Goal: Transaction & Acquisition: Purchase product/service

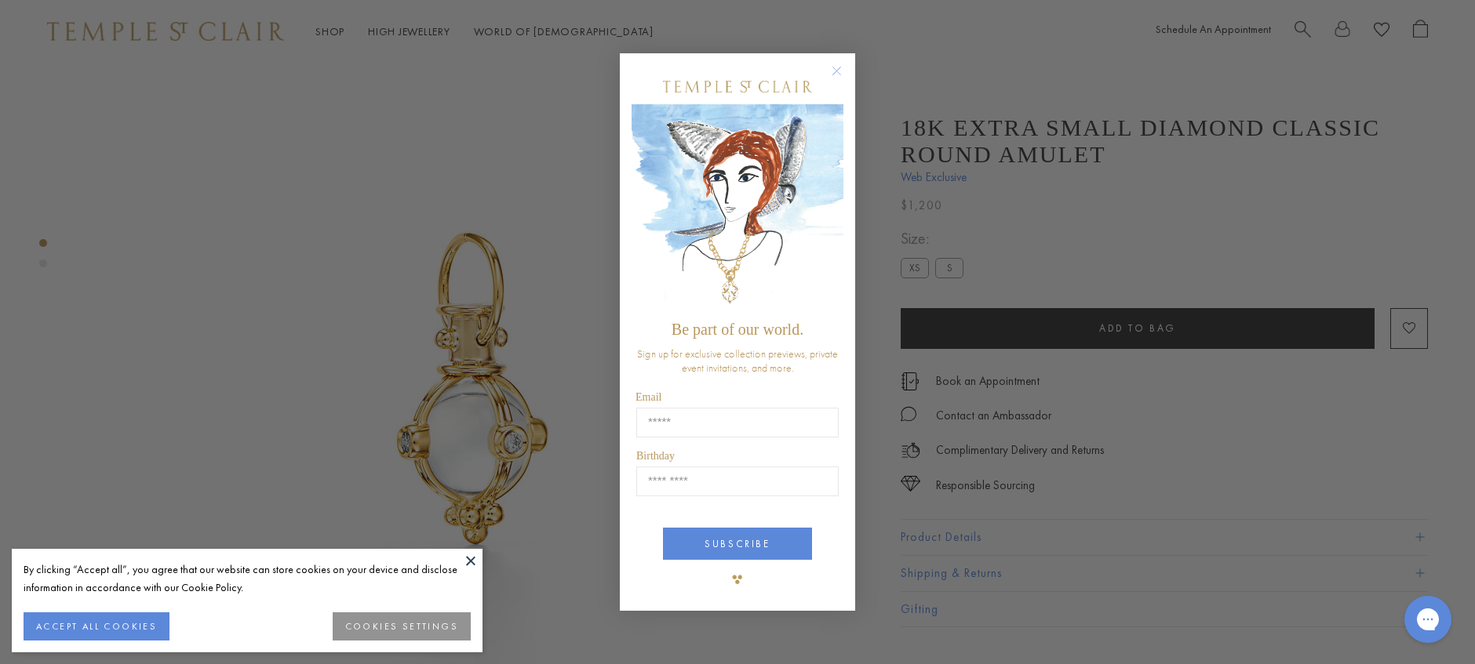
click at [973, 539] on div "Close dialog Be part of our world. Sign up for exclusive collection previews, p…" at bounding box center [737, 332] width 1475 height 664
click at [973, 541] on div "Close dialog Be part of our world. Sign up for exclusive collection previews, p…" at bounding box center [737, 332] width 1475 height 664
click at [835, 63] on circle "Close dialog" at bounding box center [837, 70] width 19 height 19
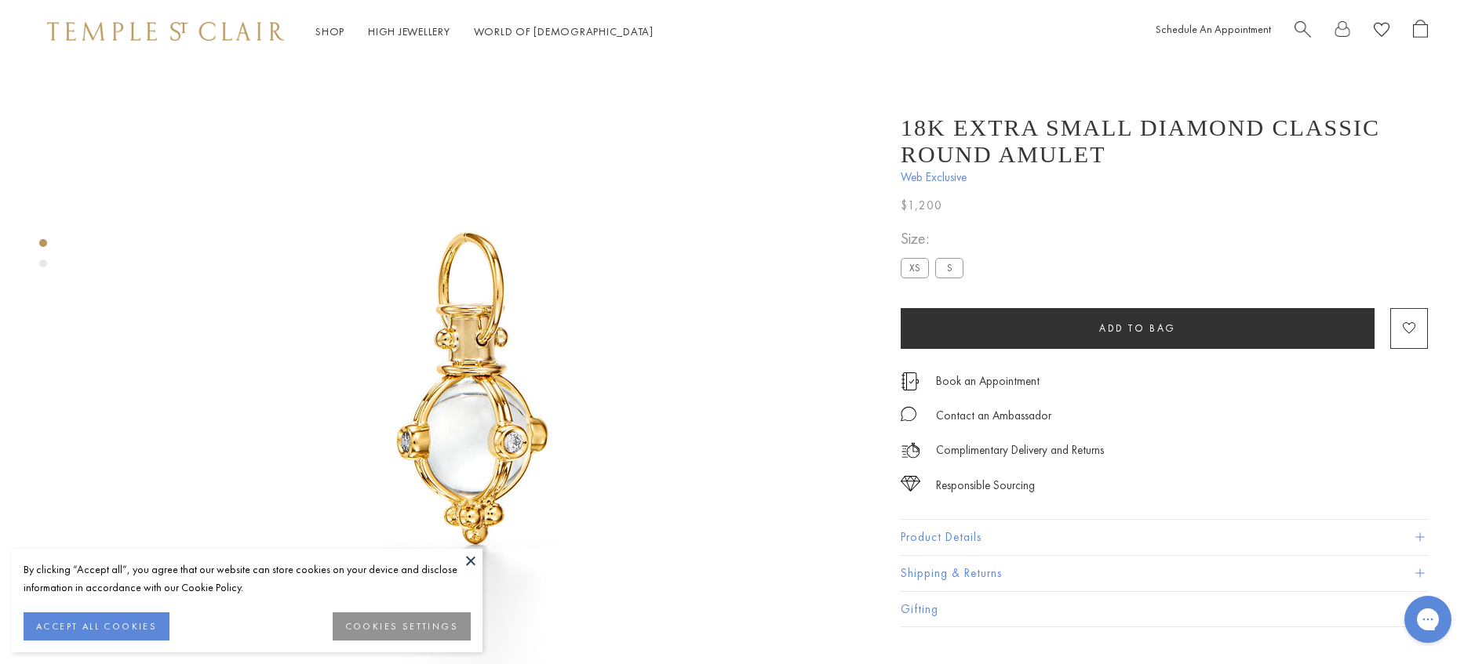
click at [970, 544] on button "Product Details" at bounding box center [1163, 537] width 527 height 35
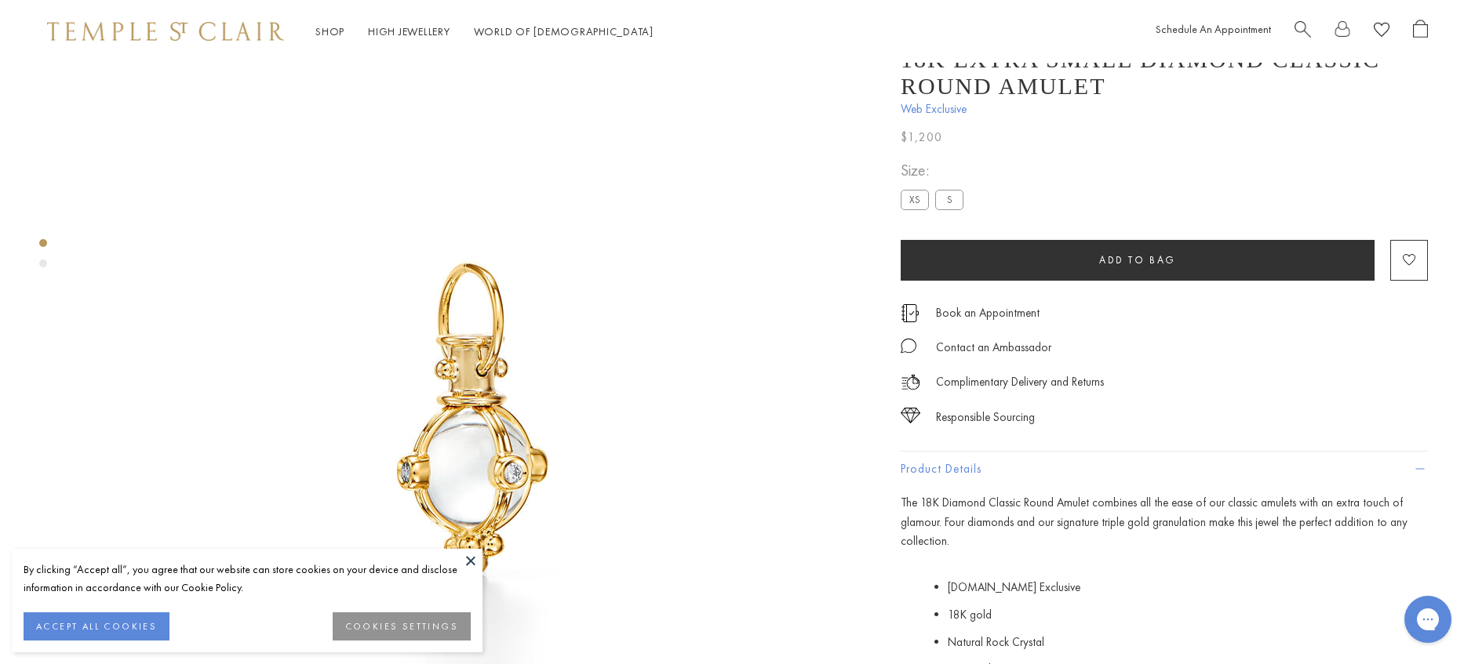
scroll to position [29, 0]
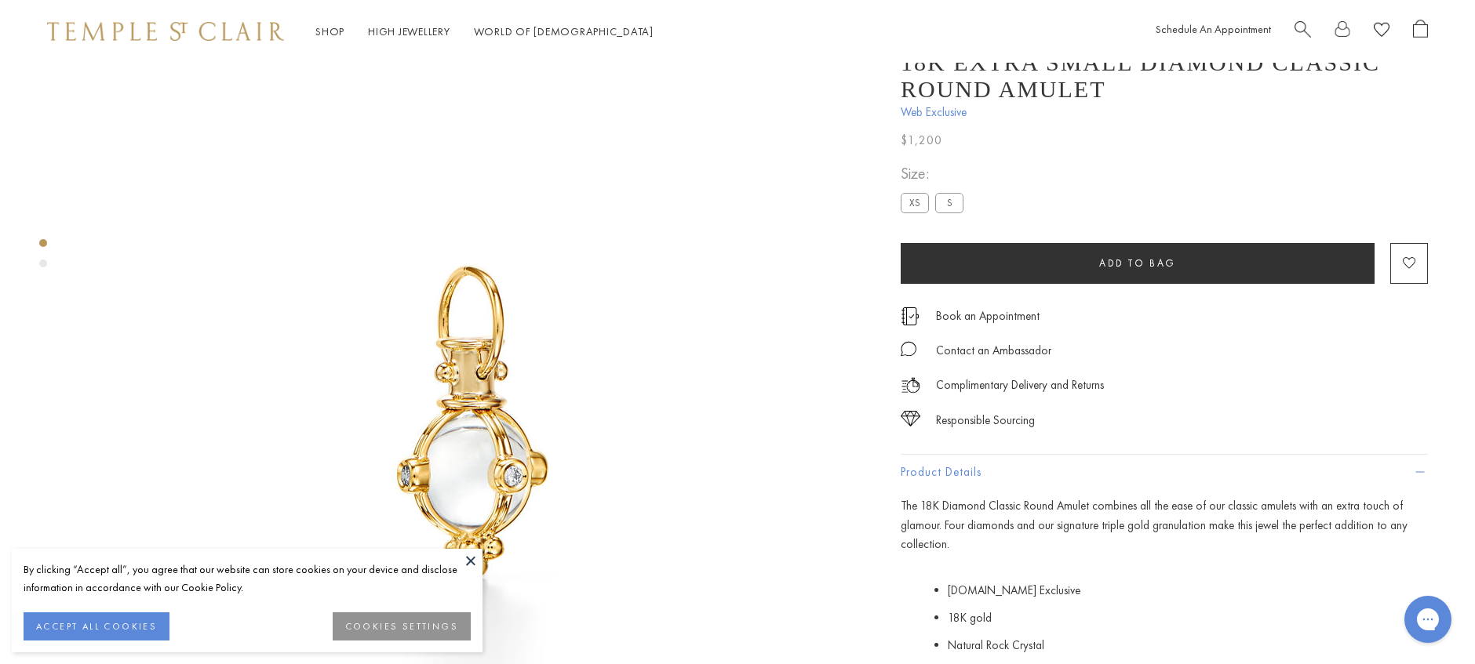
click at [949, 213] on label "S" at bounding box center [949, 203] width 28 height 20
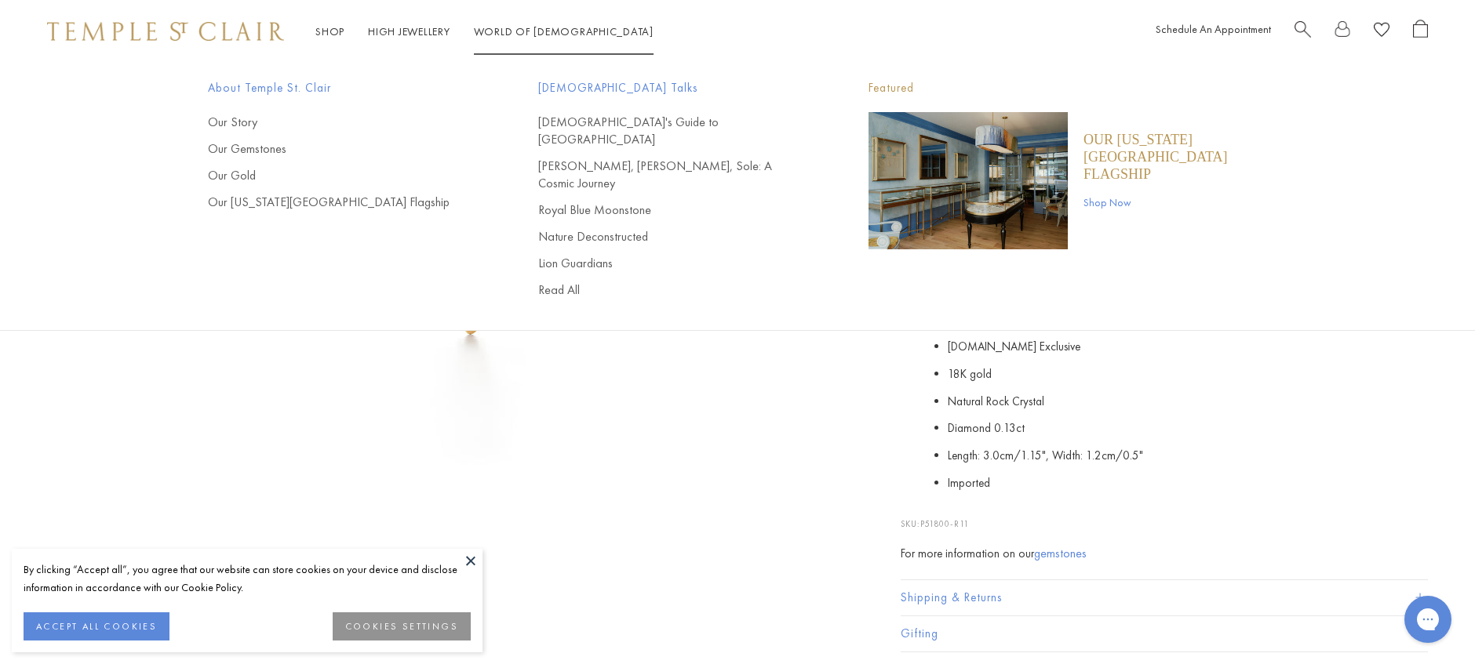
scroll to position [275, 0]
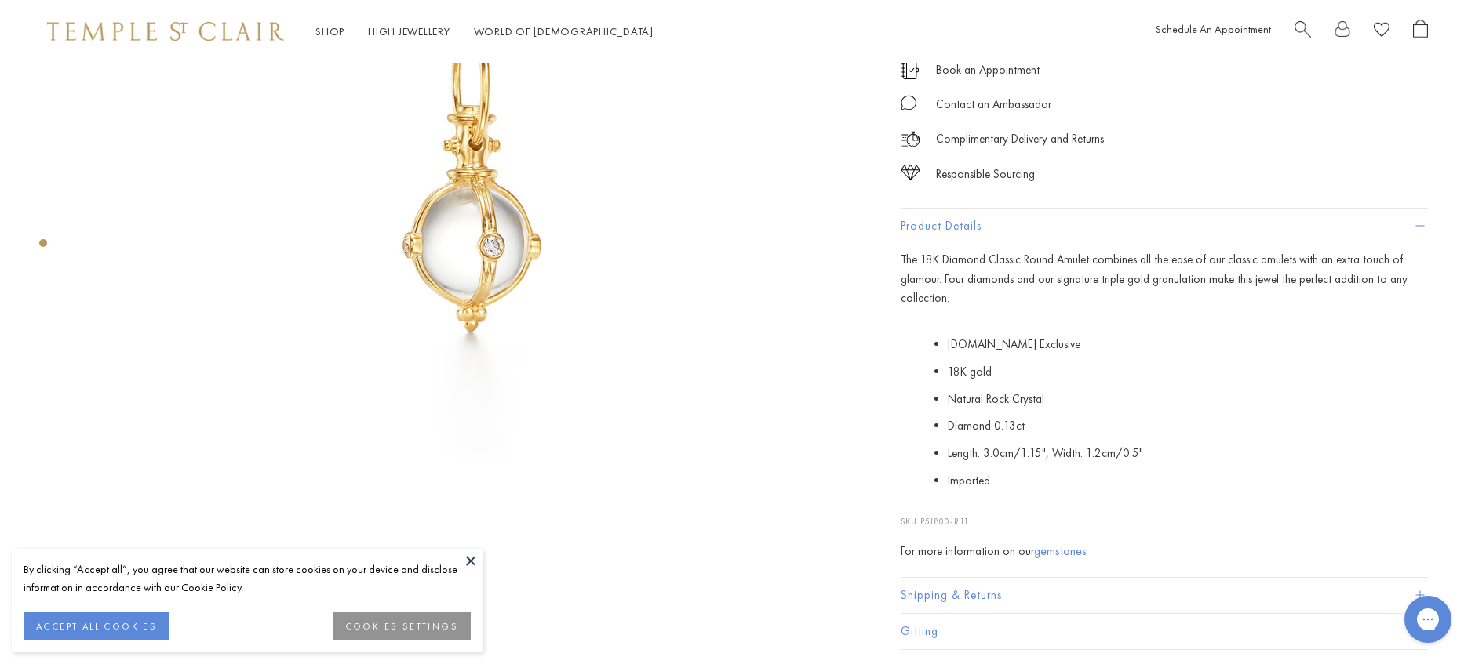
click at [468, 557] on button at bounding box center [471, 561] width 24 height 24
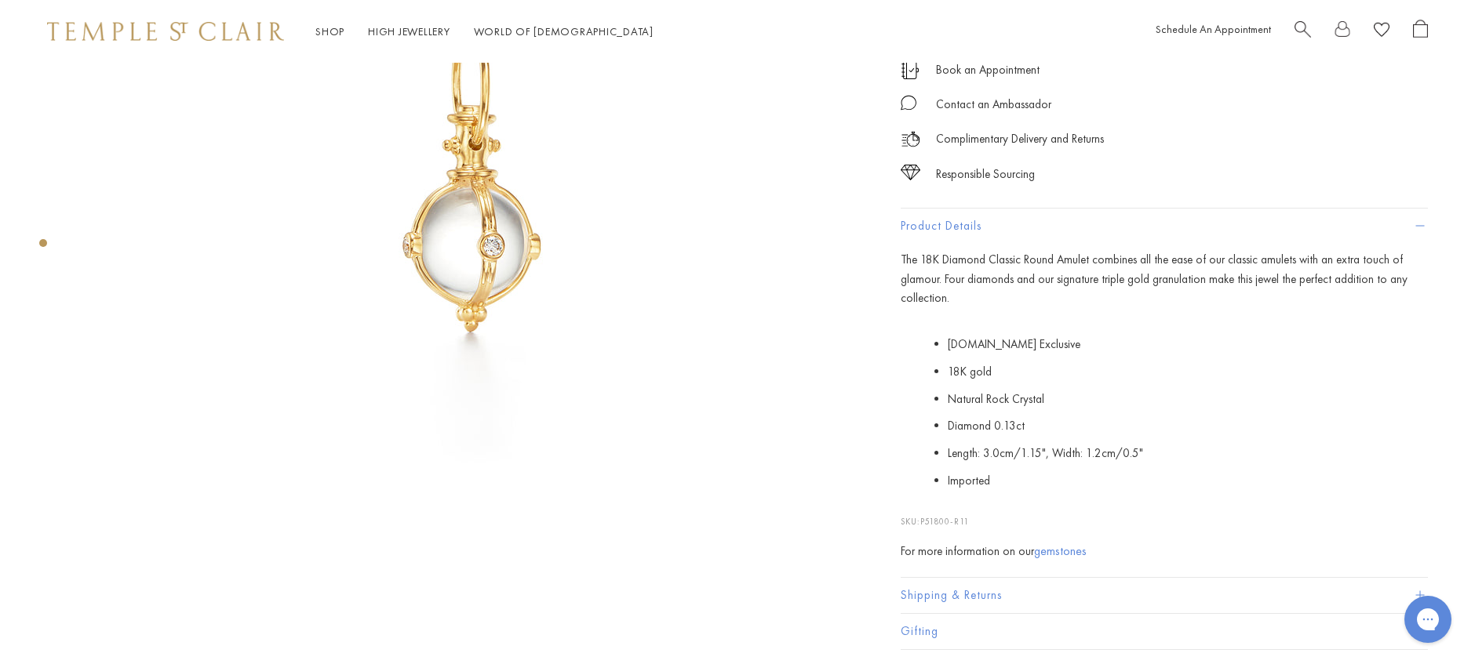
scroll to position [0, 0]
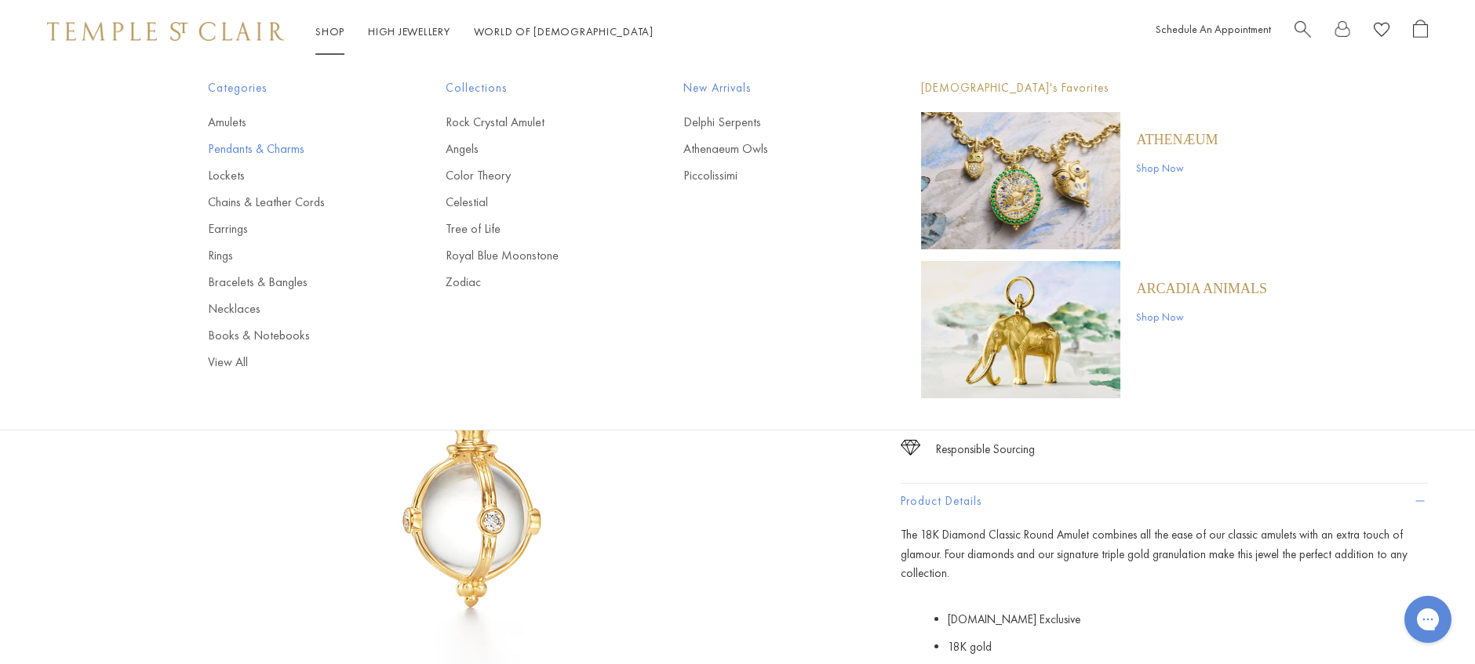
click at [305, 147] on link "Pendants & Charms" at bounding box center [295, 148] width 175 height 17
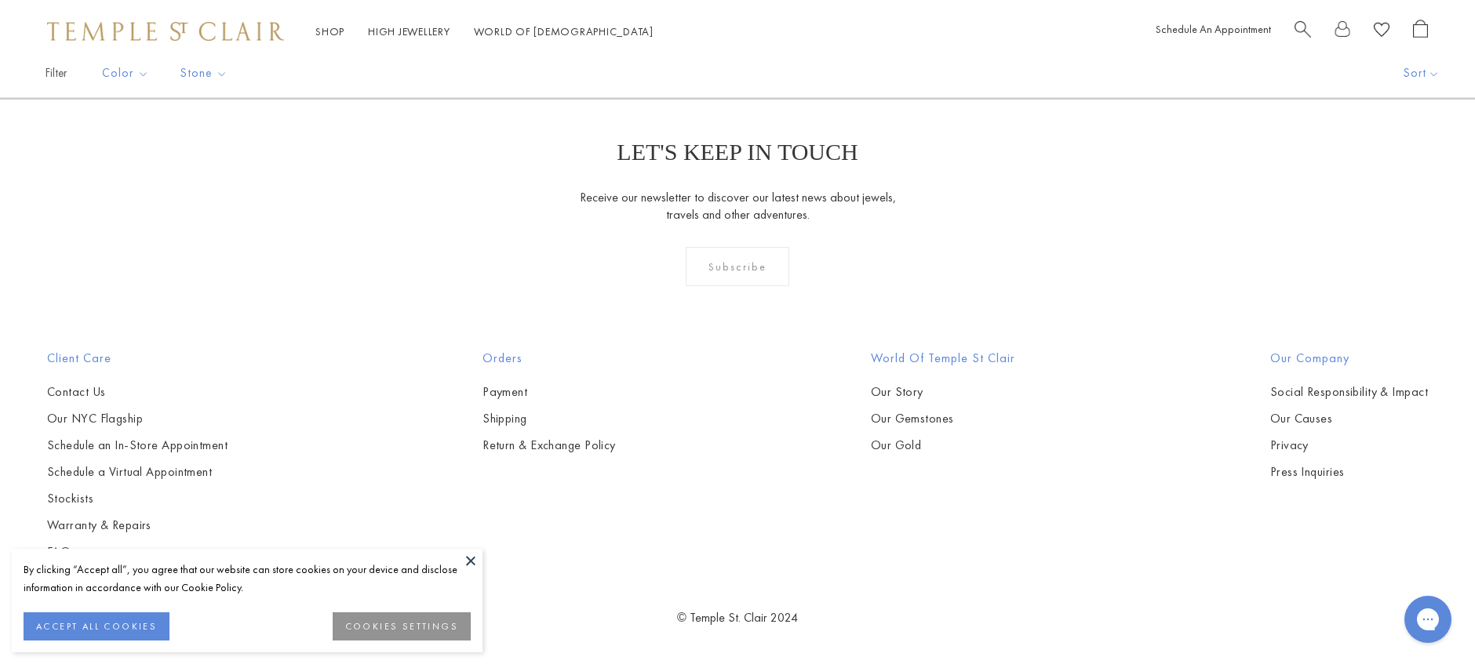
scroll to position [8438, 0]
